Goal: Find contact information: Find contact information

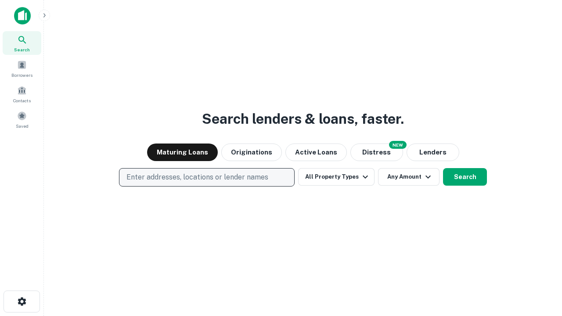
click at [206, 177] on p "Enter addresses, locations or lender names" at bounding box center [197, 177] width 142 height 11
type input "**********"
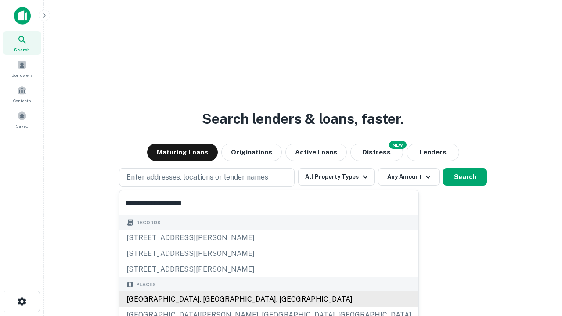
click at [210, 299] on div "[GEOGRAPHIC_DATA], [GEOGRAPHIC_DATA], [GEOGRAPHIC_DATA]" at bounding box center [268, 299] width 299 height 16
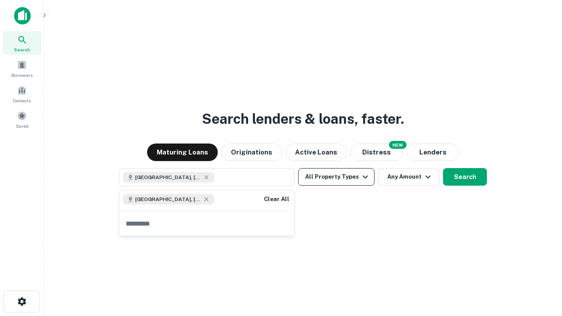
click at [336, 177] on button "All Property Types" at bounding box center [336, 177] width 76 height 18
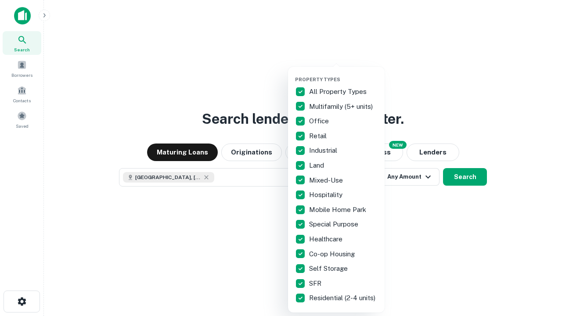
click at [343, 74] on button "button" at bounding box center [343, 74] width 97 height 0
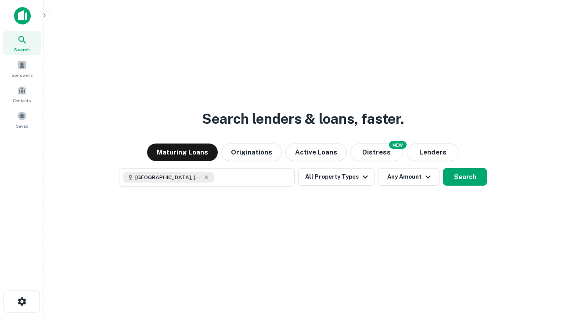
scroll to position [14, 0]
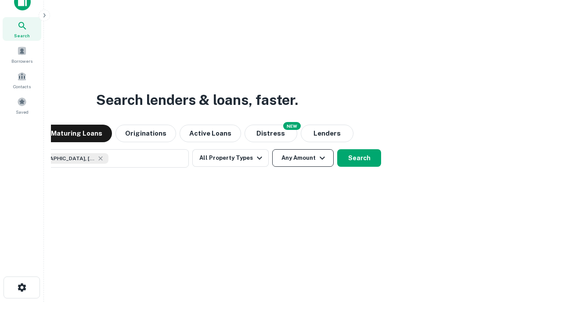
click at [272, 149] on button "Any Amount" at bounding box center [302, 158] width 61 height 18
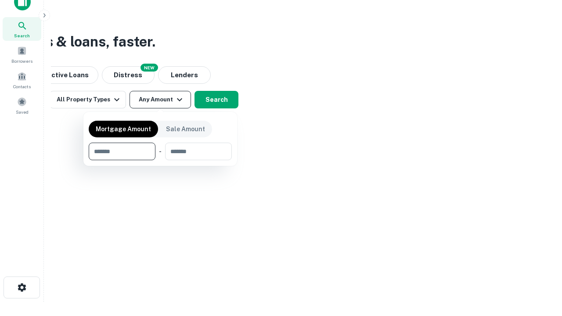
type input "*******"
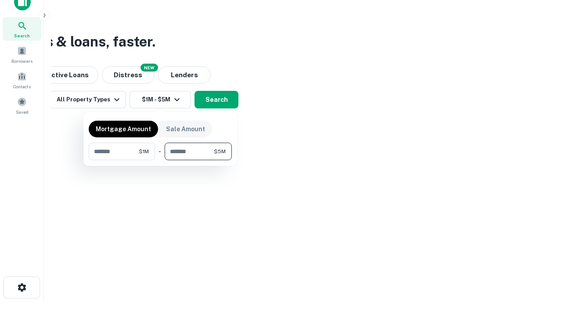
type input "*******"
click at [160, 160] on button "button" at bounding box center [160, 160] width 143 height 0
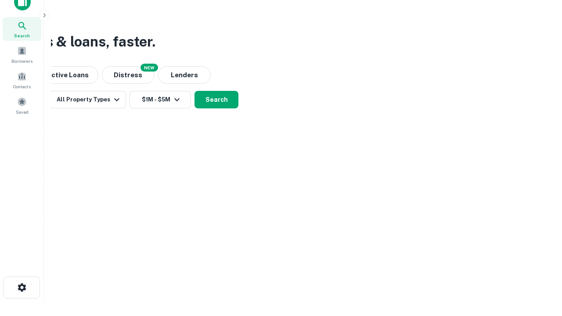
scroll to position [5, 162]
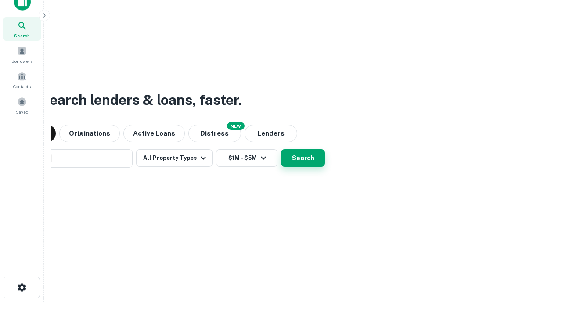
click at [281, 149] on button "Search" at bounding box center [303, 158] width 44 height 18
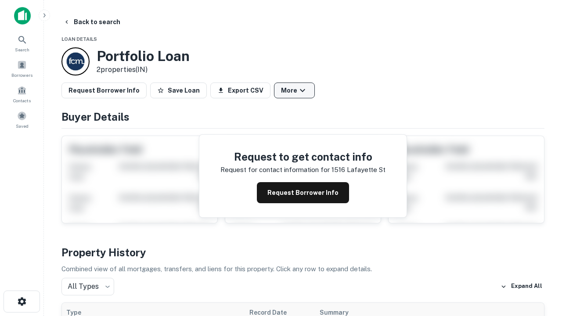
click at [294, 90] on button "More" at bounding box center [294, 90] width 41 height 16
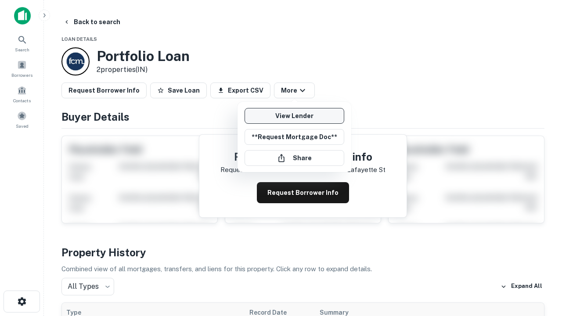
click at [294, 116] on link "View Lender" at bounding box center [294, 116] width 100 height 16
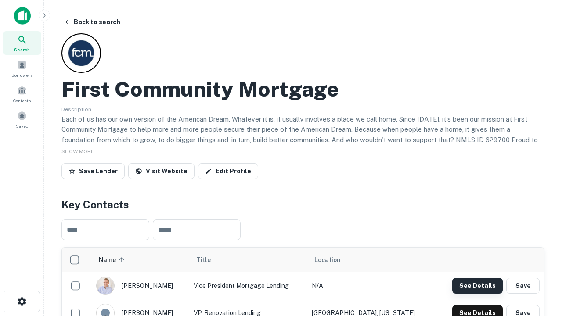
click at [477, 285] on button "See Details" at bounding box center [477, 286] width 50 height 16
click at [21, 301] on icon "button" at bounding box center [22, 301] width 11 height 11
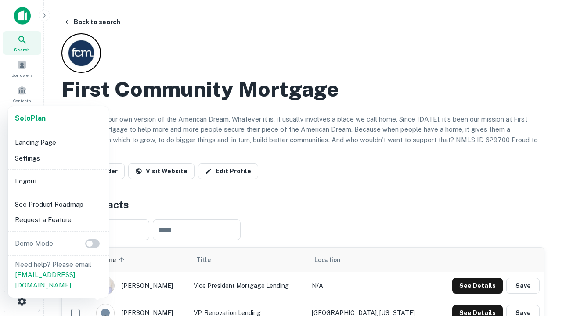
click at [58, 181] on li "Logout" at bounding box center [58, 181] width 94 height 16
